Goal: Register for event/course

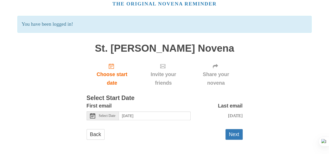
scroll to position [25, 0]
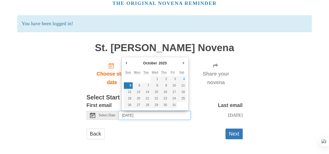
click at [153, 115] on input "[DATE]" at bounding box center [155, 115] width 72 height 9
click at [154, 115] on input "[DATE]" at bounding box center [155, 115] width 72 height 9
type input "4"
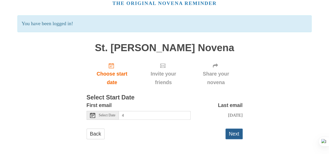
click at [229, 133] on button "Next" at bounding box center [233, 134] width 17 height 11
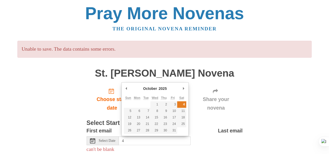
type input "[DATE]"
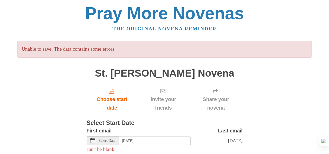
click at [199, 149] on div "Last email [DATE]" at bounding box center [216, 141] width 52 height 31
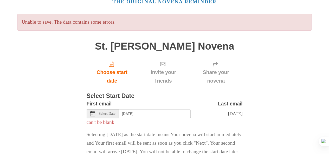
scroll to position [68, 0]
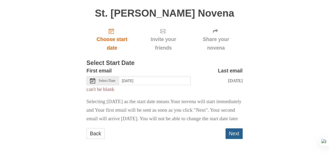
click at [230, 134] on button "Next" at bounding box center [233, 133] width 17 height 11
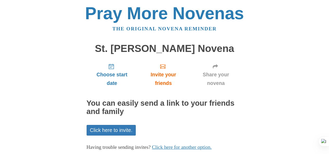
scroll to position [30, 0]
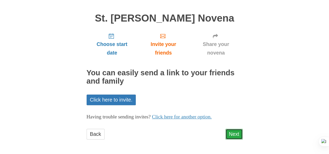
click at [237, 134] on link "Next" at bounding box center [233, 134] width 17 height 11
